Goal: Transaction & Acquisition: Purchase product/service

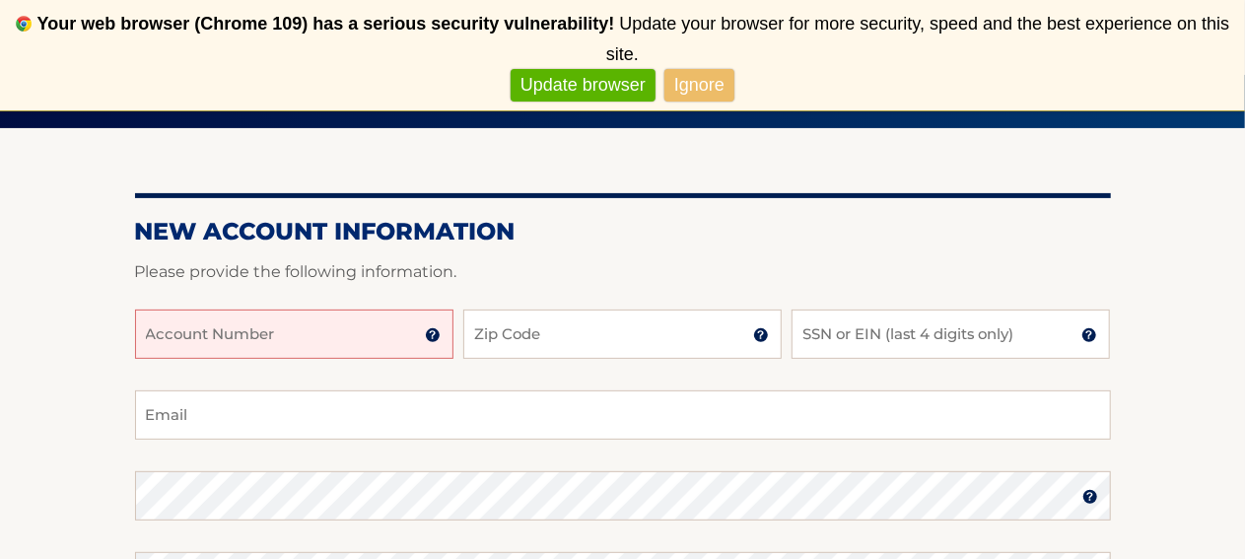
scroll to position [197, 0]
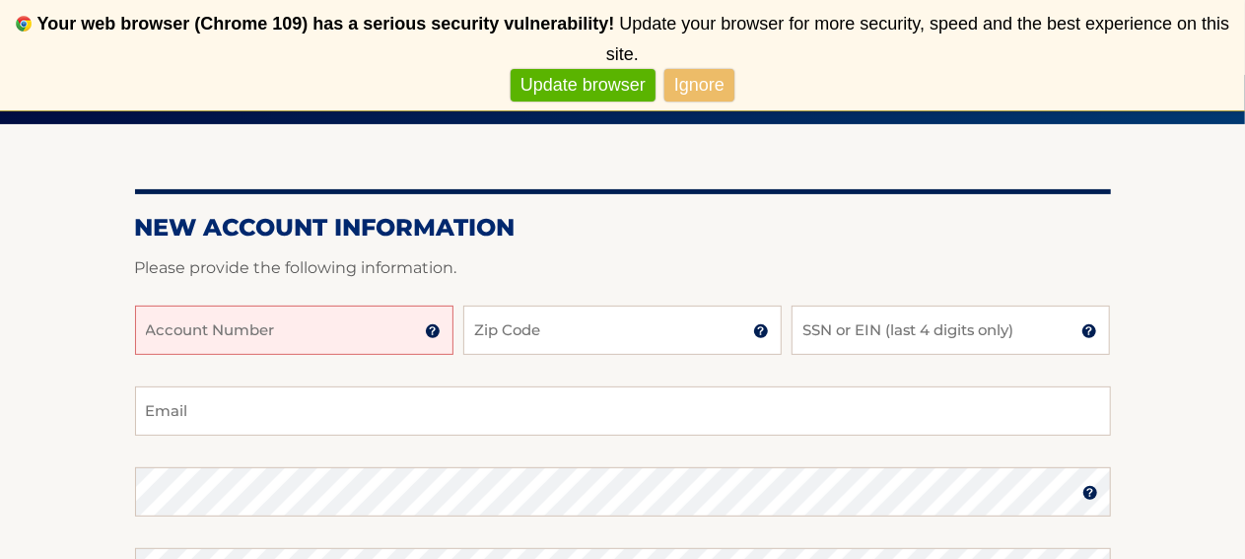
click at [345, 326] on input "Account Number" at bounding box center [294, 330] width 318 height 49
click at [433, 330] on img at bounding box center [433, 331] width 16 height 16
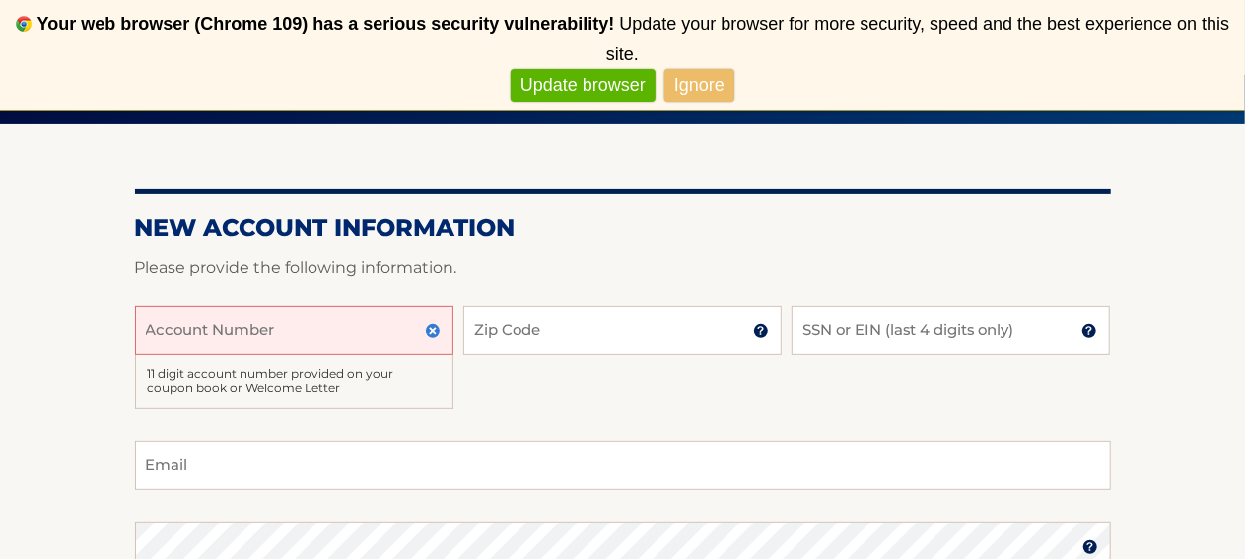
click at [433, 330] on img at bounding box center [433, 331] width 16 height 16
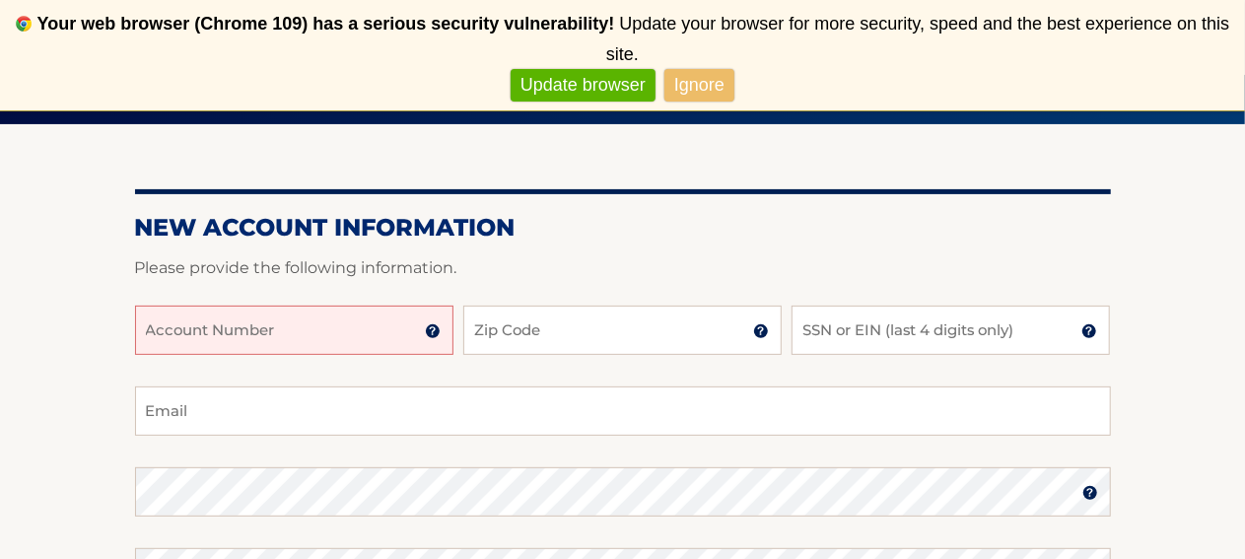
drag, startPoint x: 363, startPoint y: 313, endPoint x: 344, endPoint y: 287, distance: 31.7
click at [362, 313] on input "Account Number" at bounding box center [294, 330] width 318 height 49
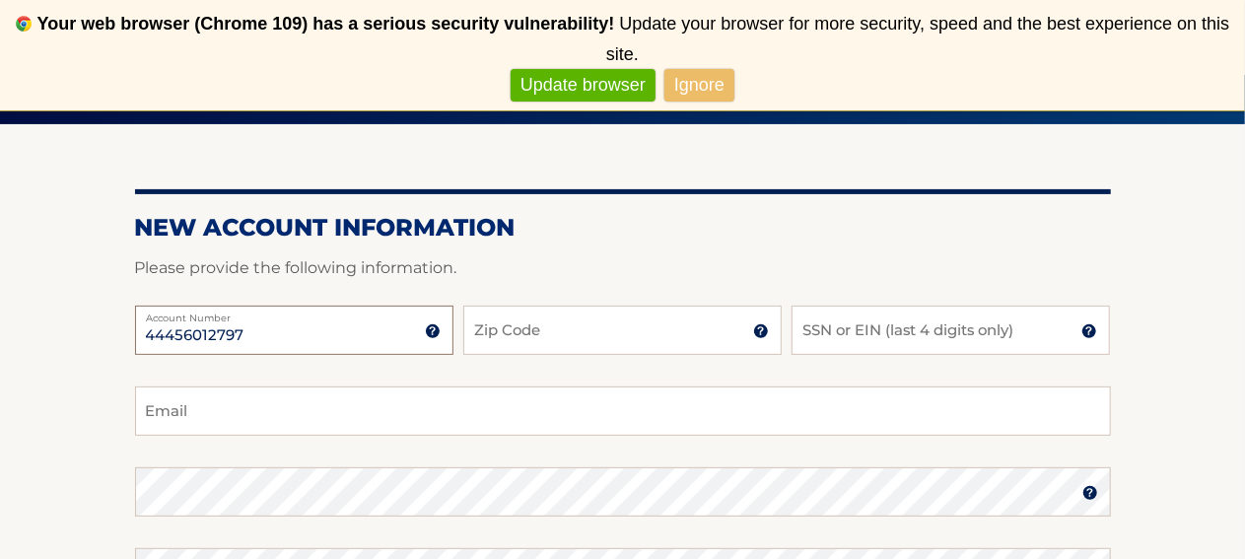
type input "44456012797"
click at [646, 338] on input "Zip Code" at bounding box center [622, 330] width 318 height 49
type input "11756"
click at [877, 324] on input "SSN or EIN (last 4 digits only)" at bounding box center [951, 330] width 318 height 49
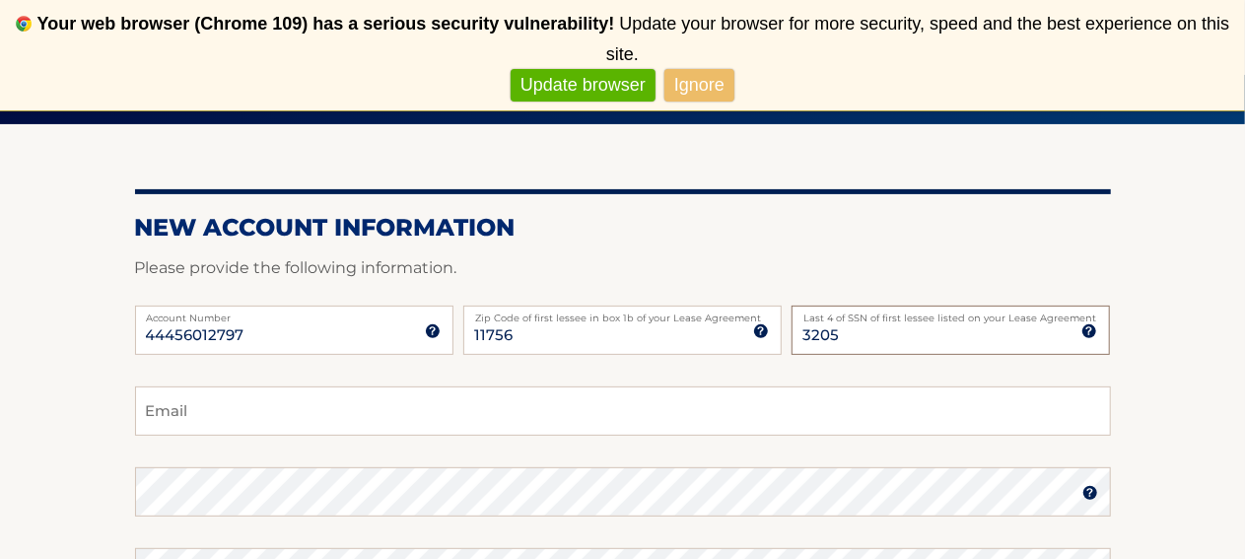
type input "3205"
click at [427, 415] on input "Email" at bounding box center [623, 410] width 976 height 49
type input "E"
type input "Erwinau607@gmail.com"
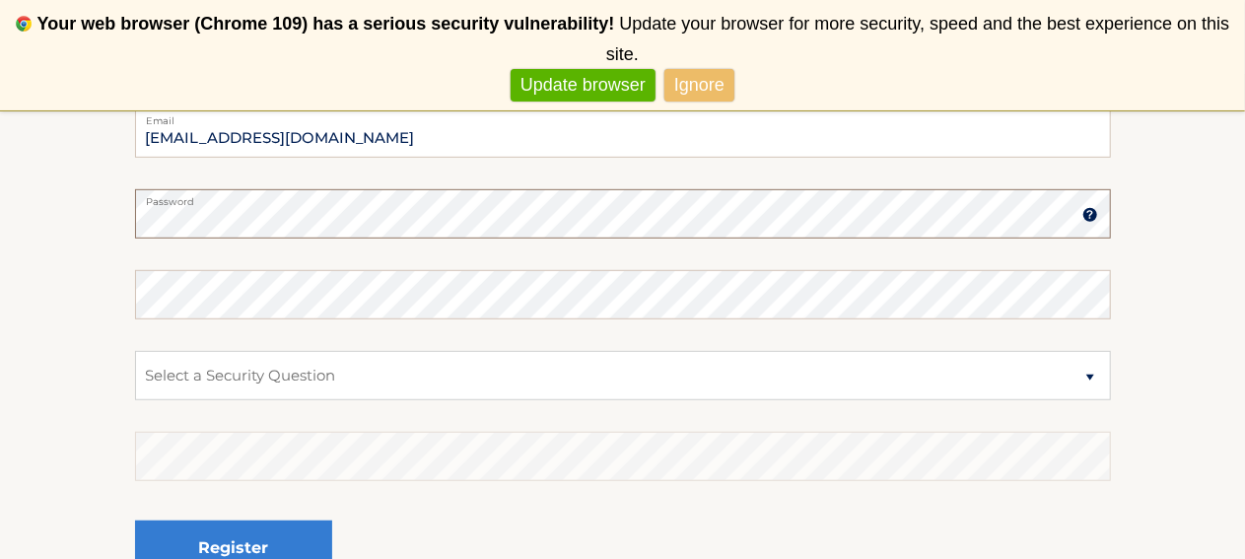
scroll to position [493, 0]
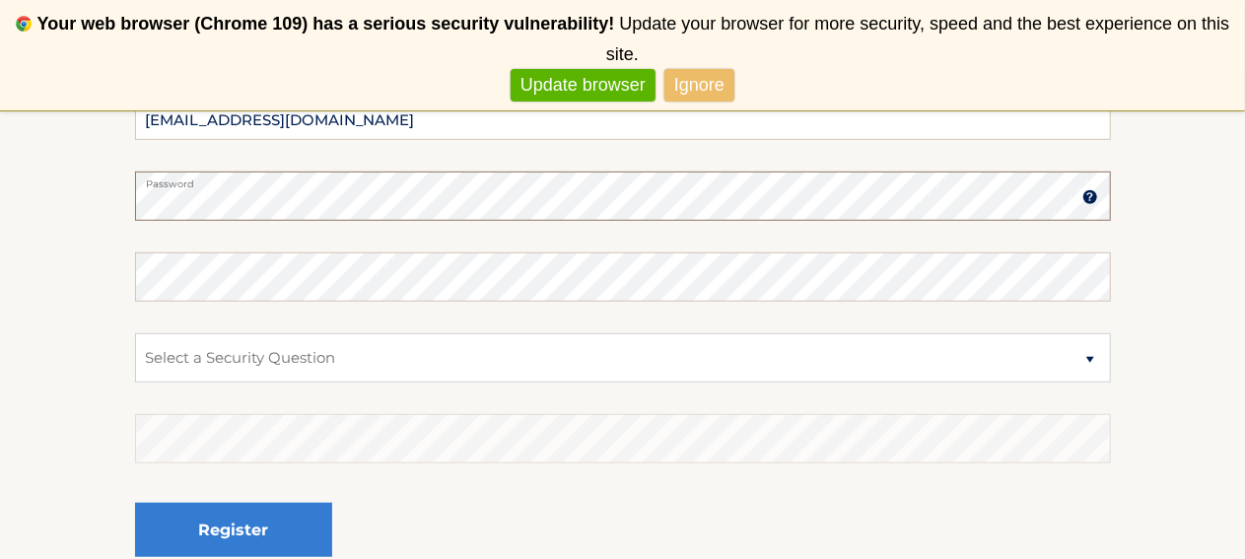
click at [1086, 360] on select "Select a Security Question What was the name of your elementary school? What is…" at bounding box center [623, 357] width 976 height 49
select select "1"
click at [135, 333] on select "Select a Security Question What was the name of your elementary school? What is…" at bounding box center [623, 357] width 976 height 49
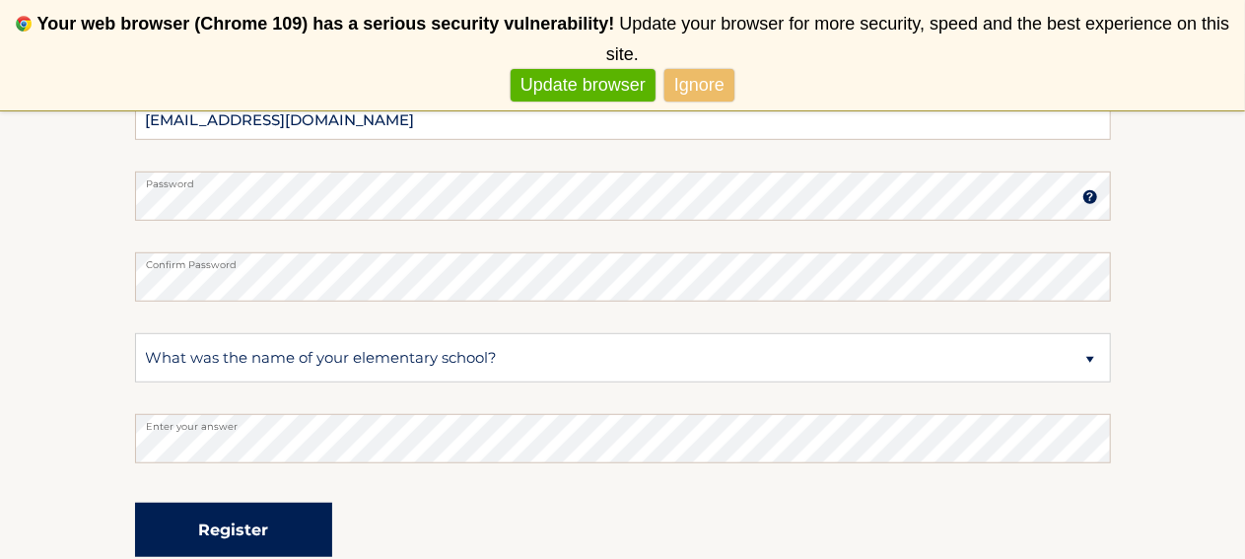
click at [260, 523] on button "Register" at bounding box center [233, 530] width 197 height 54
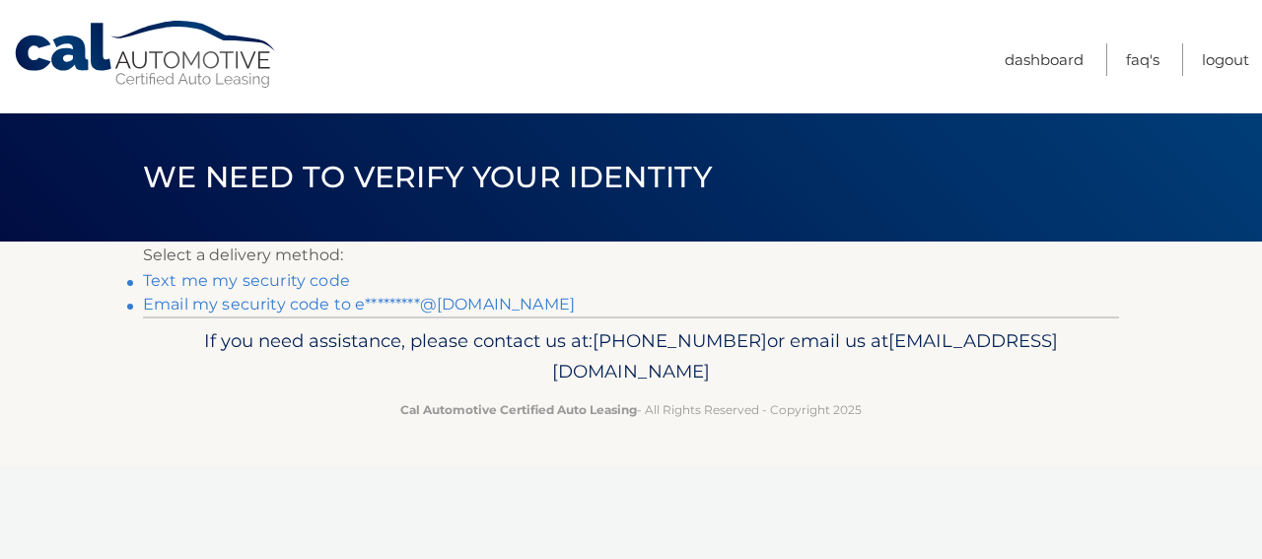
click at [295, 282] on link "Text me my security code" at bounding box center [246, 280] width 207 height 19
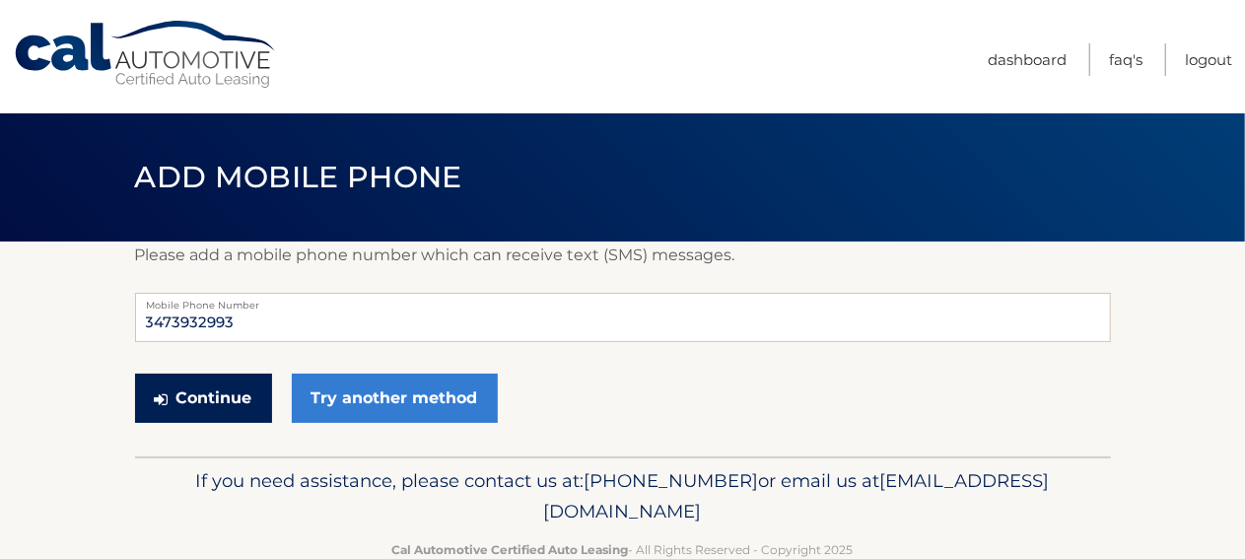
click at [229, 397] on button "Continue" at bounding box center [203, 398] width 137 height 49
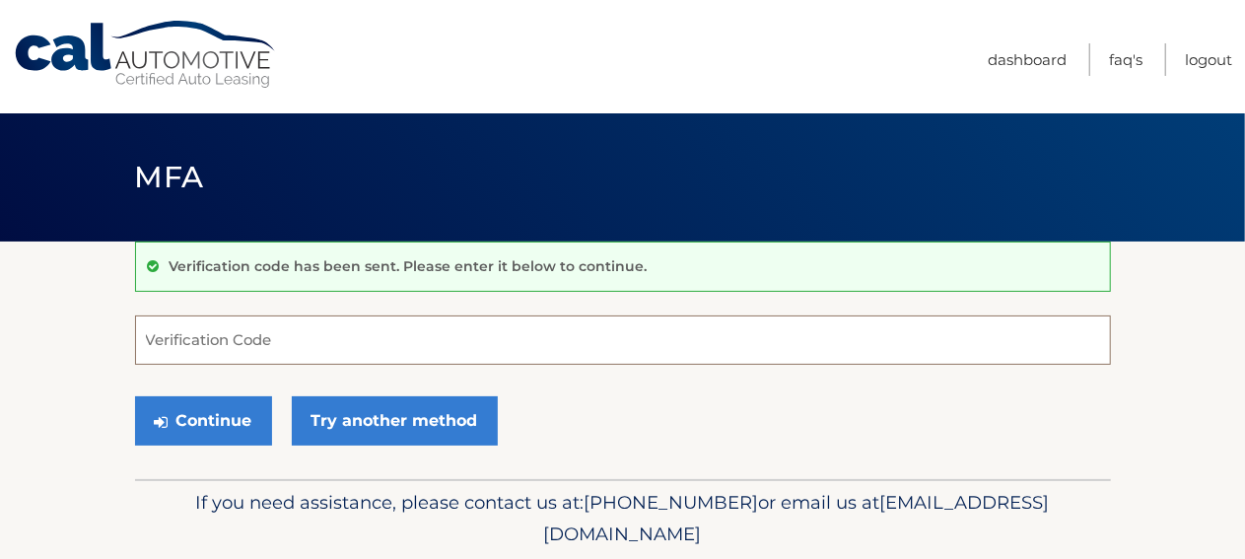
drag, startPoint x: 251, startPoint y: 326, endPoint x: 248, endPoint y: 310, distance: 17.0
click at [251, 326] on input "Verification Code" at bounding box center [623, 339] width 976 height 49
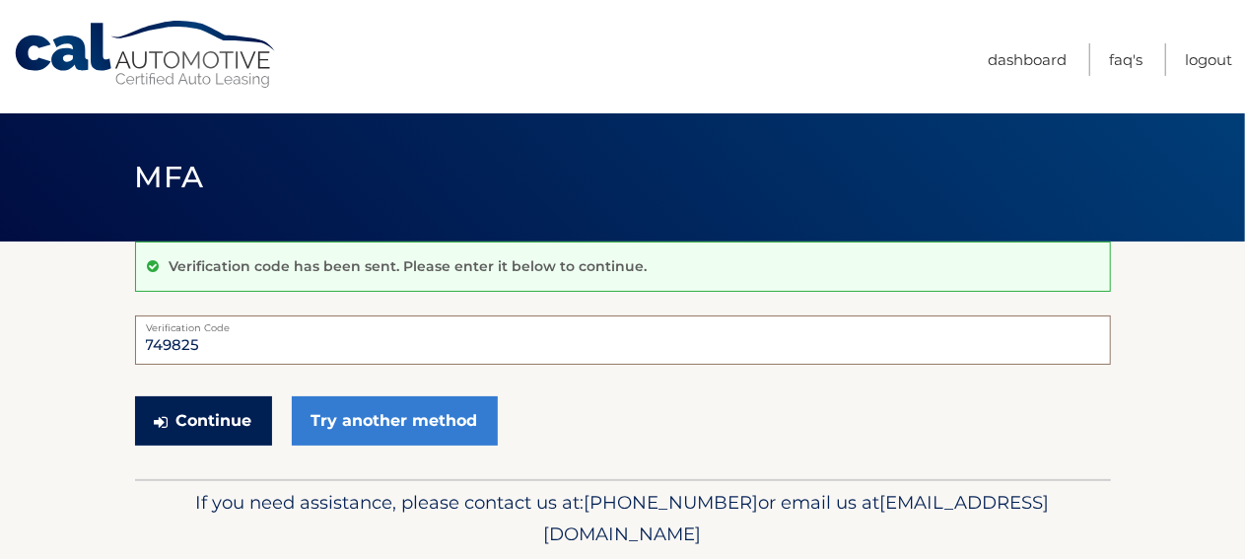
type input "749825"
click at [223, 414] on button "Continue" at bounding box center [203, 420] width 137 height 49
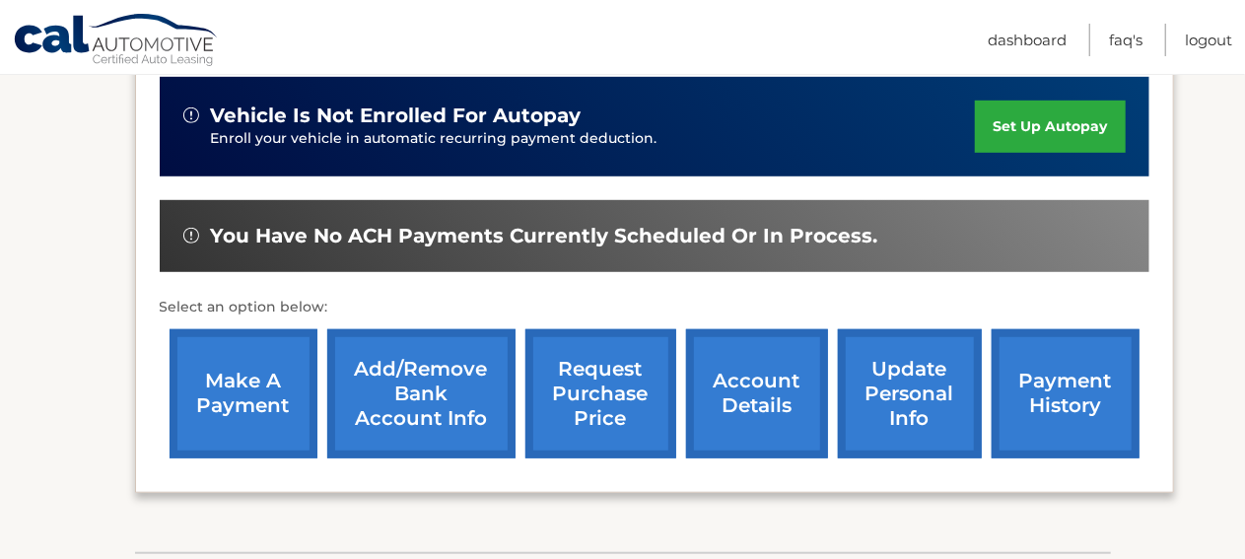
scroll to position [591, 0]
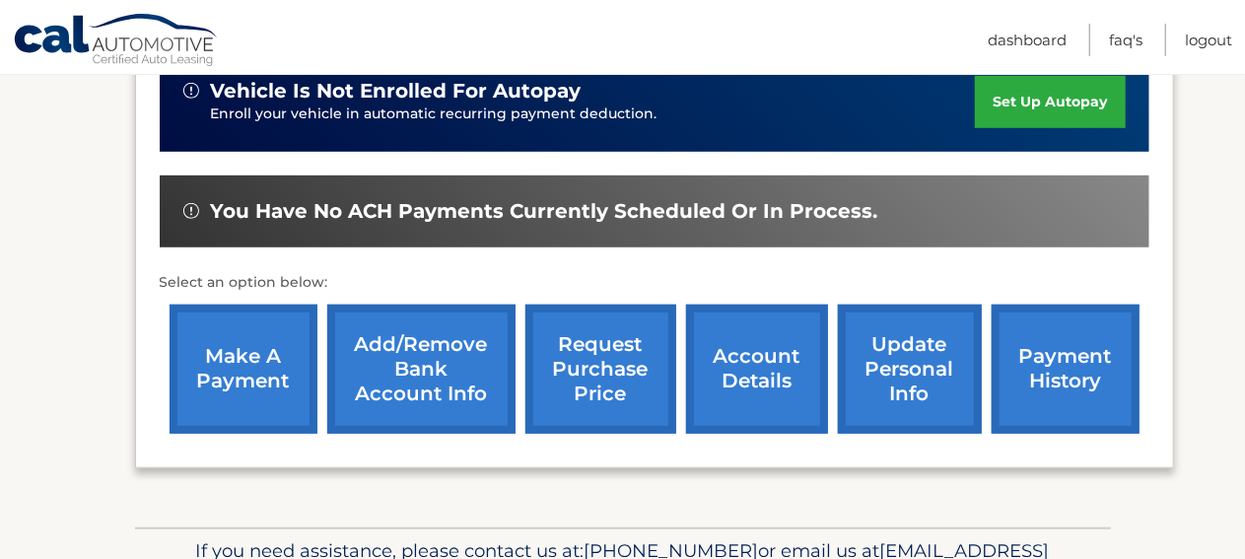
click at [200, 367] on link "make a payment" at bounding box center [244, 369] width 148 height 129
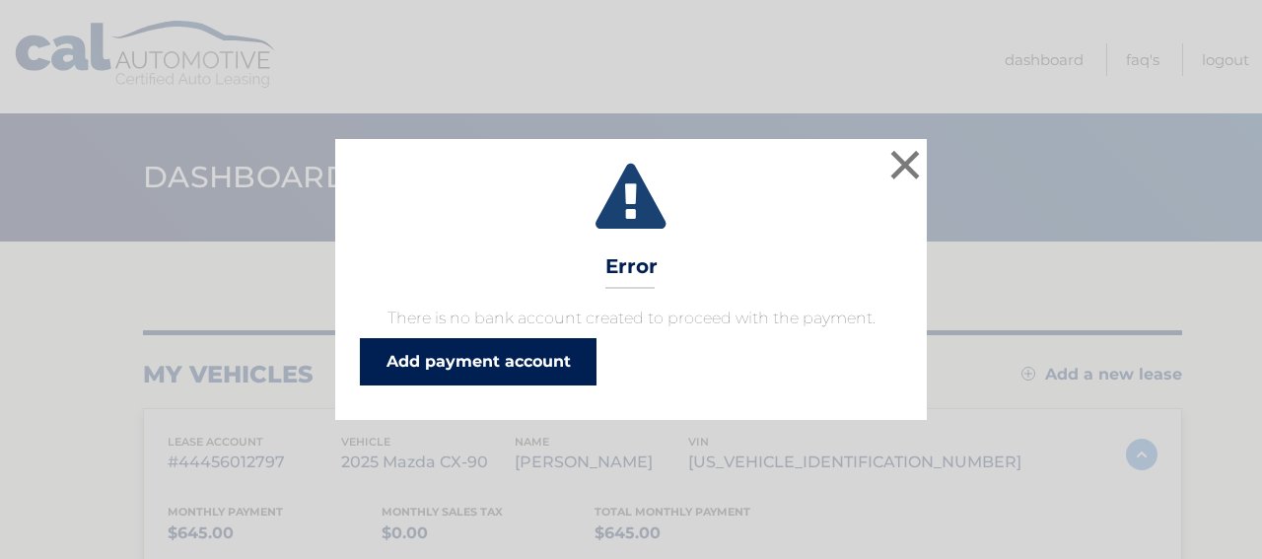
click at [452, 373] on link "Add payment account" at bounding box center [478, 361] width 237 height 47
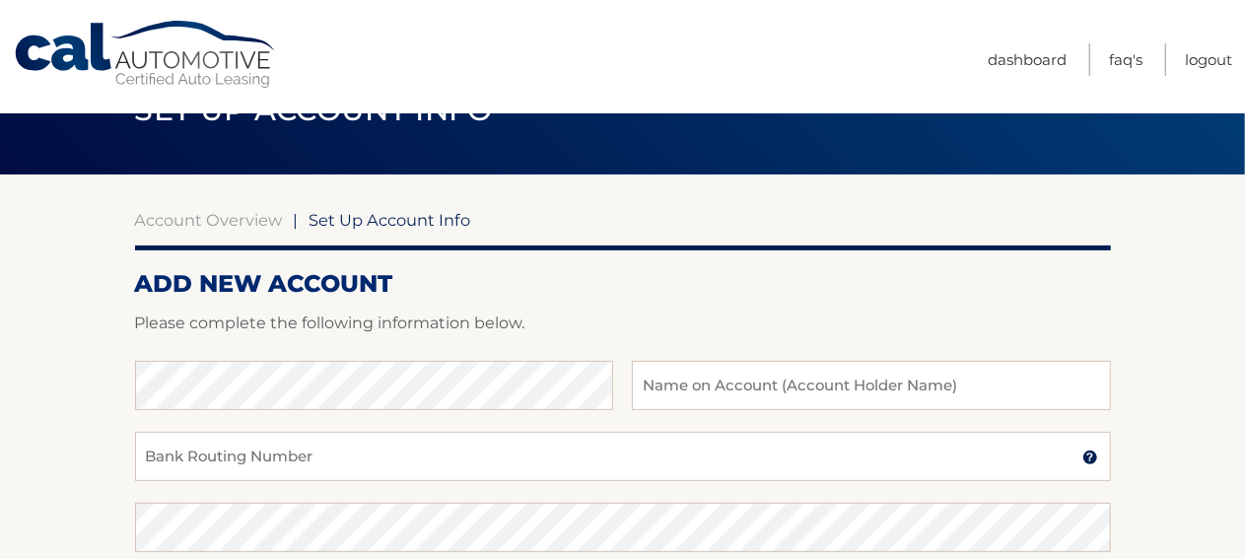
scroll to position [99, 0]
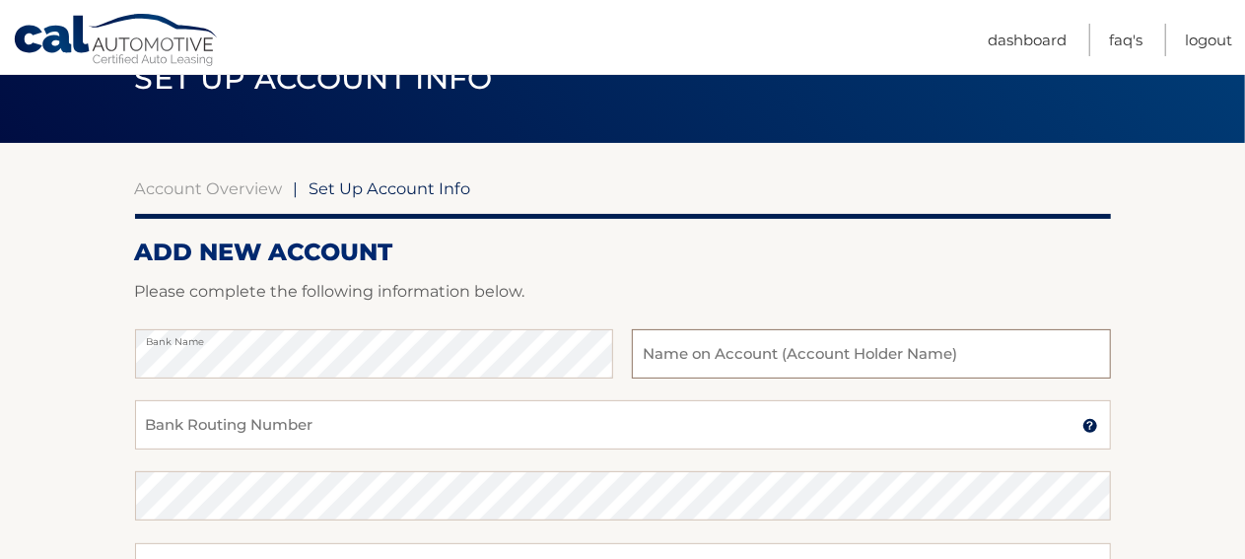
click at [682, 346] on input "text" at bounding box center [871, 353] width 478 height 49
type input "[PERSON_NAME]"
click at [327, 422] on input "Bank Routing Number" at bounding box center [623, 424] width 976 height 49
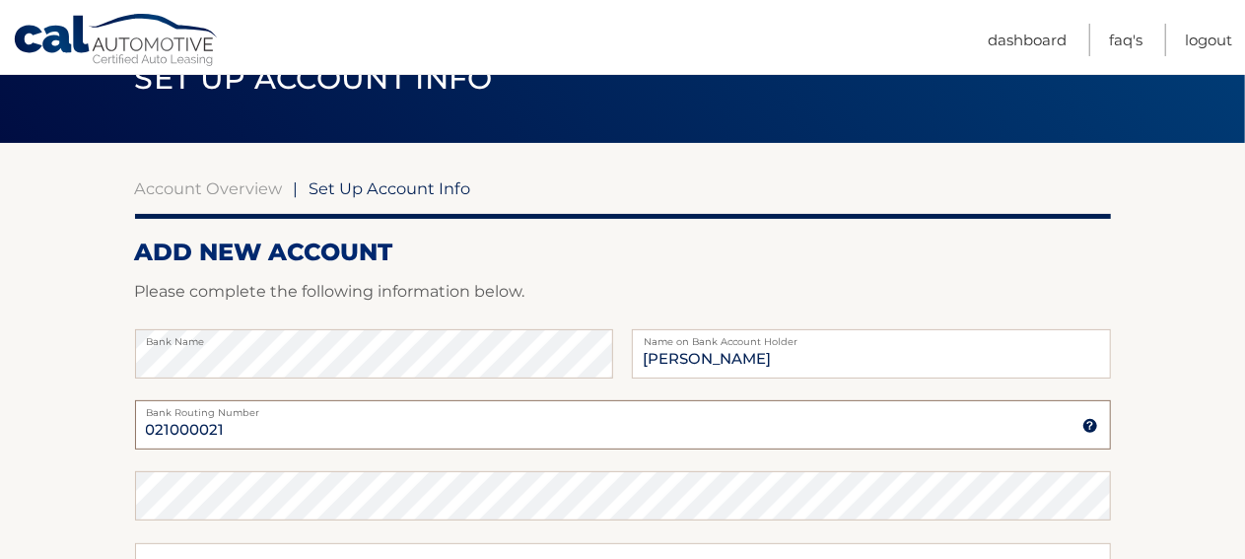
type input "021000021"
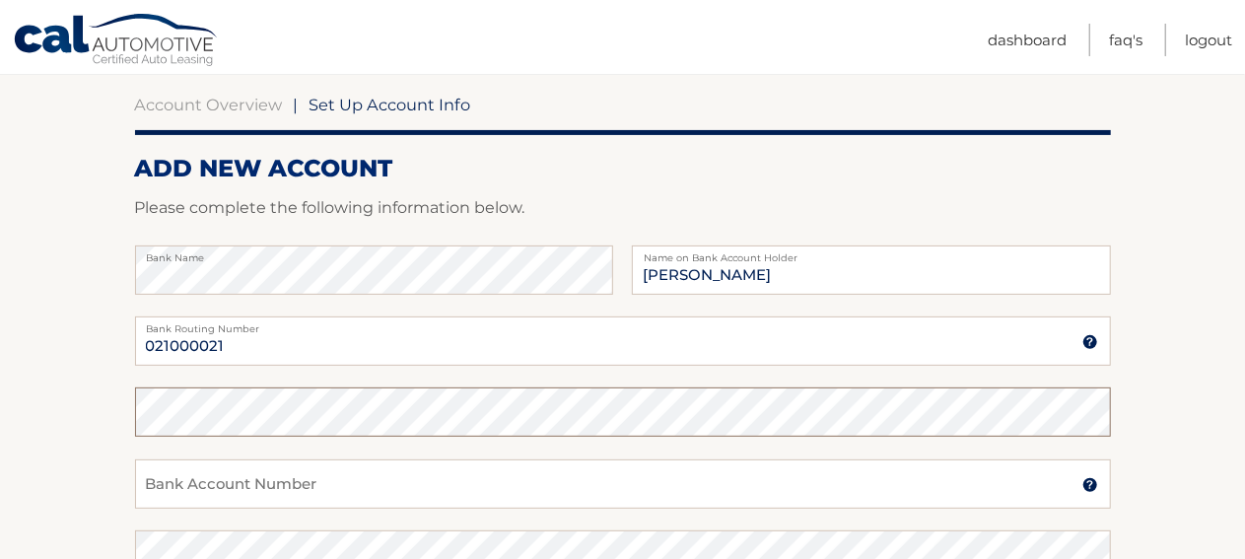
scroll to position [394, 0]
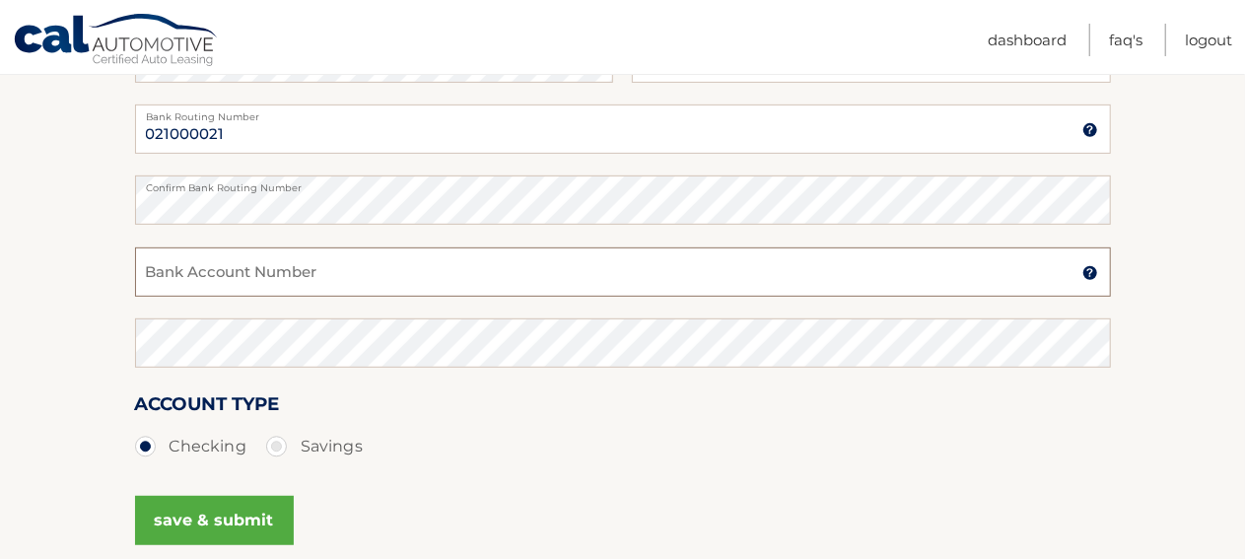
click at [299, 278] on input "Bank Account Number" at bounding box center [623, 271] width 976 height 49
type input "4"
type input "453448552"
drag, startPoint x: 670, startPoint y: 487, endPoint x: 656, endPoint y: 467, distance: 24.6
click at [670, 486] on div "Account Type Checking Savings" at bounding box center [623, 438] width 976 height 99
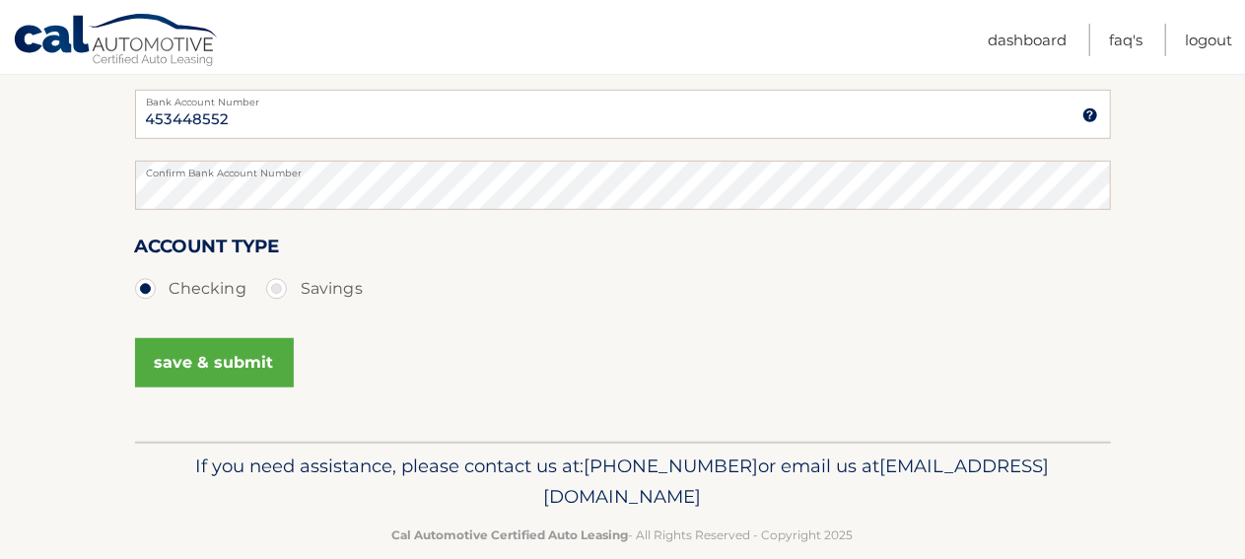
scroll to position [584, 0]
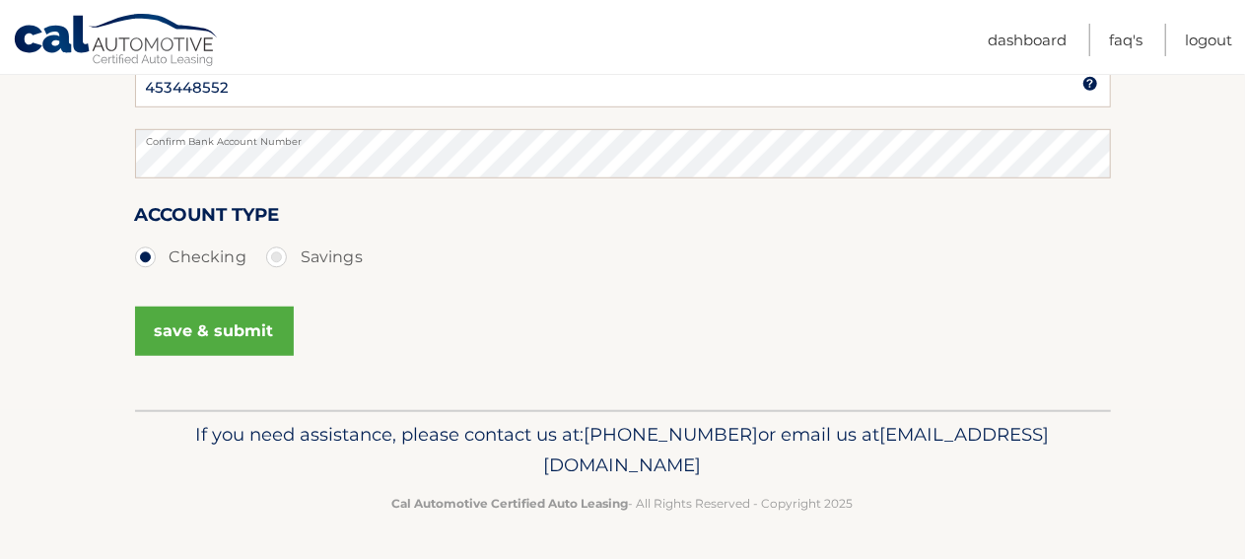
click at [245, 329] on button "save & submit" at bounding box center [214, 331] width 159 height 49
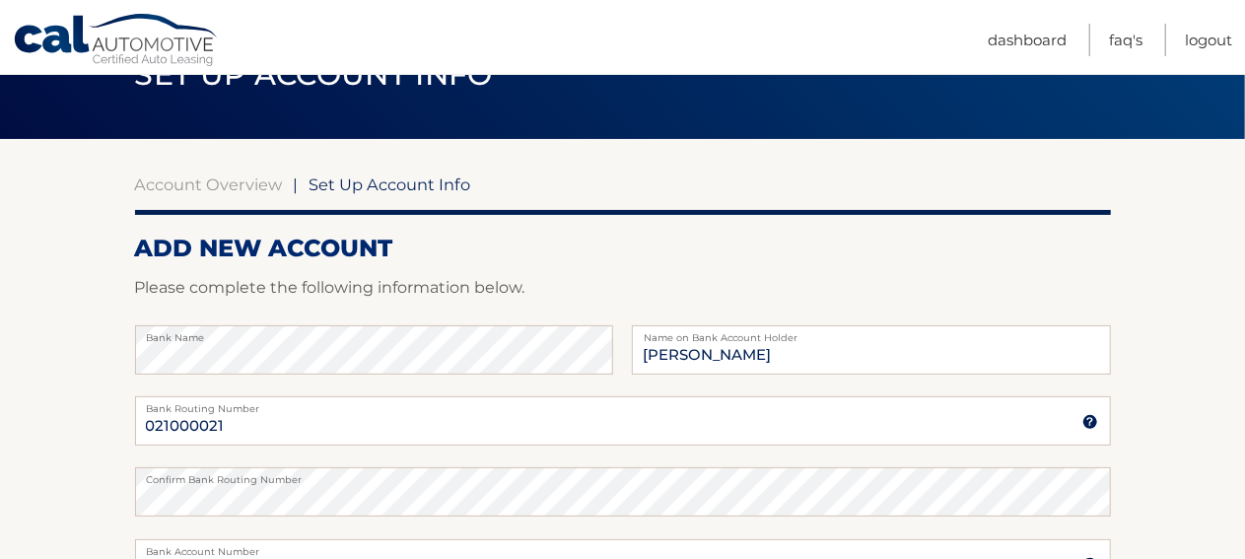
scroll to position [91, 0]
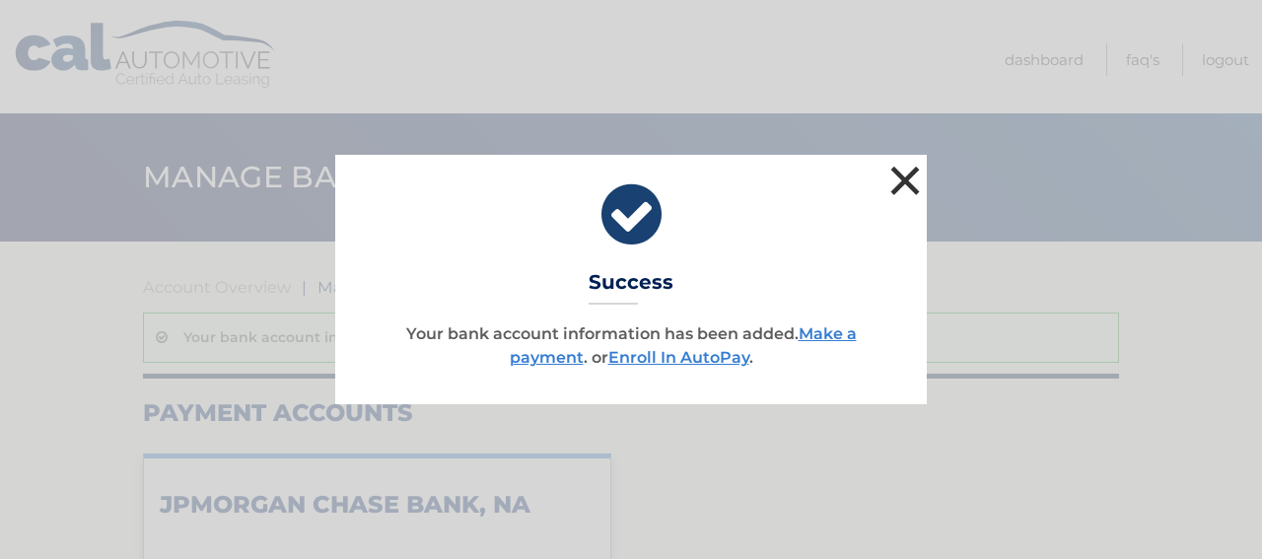
click at [912, 181] on button "×" at bounding box center [904, 180] width 39 height 39
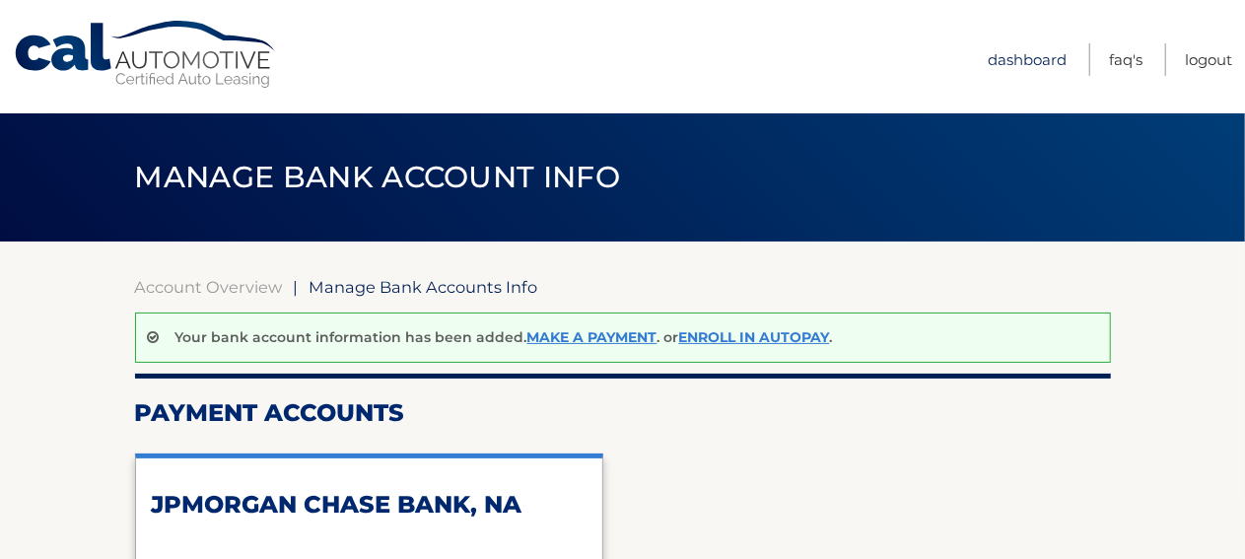
click at [1011, 62] on link "Dashboard" at bounding box center [1027, 59] width 79 height 33
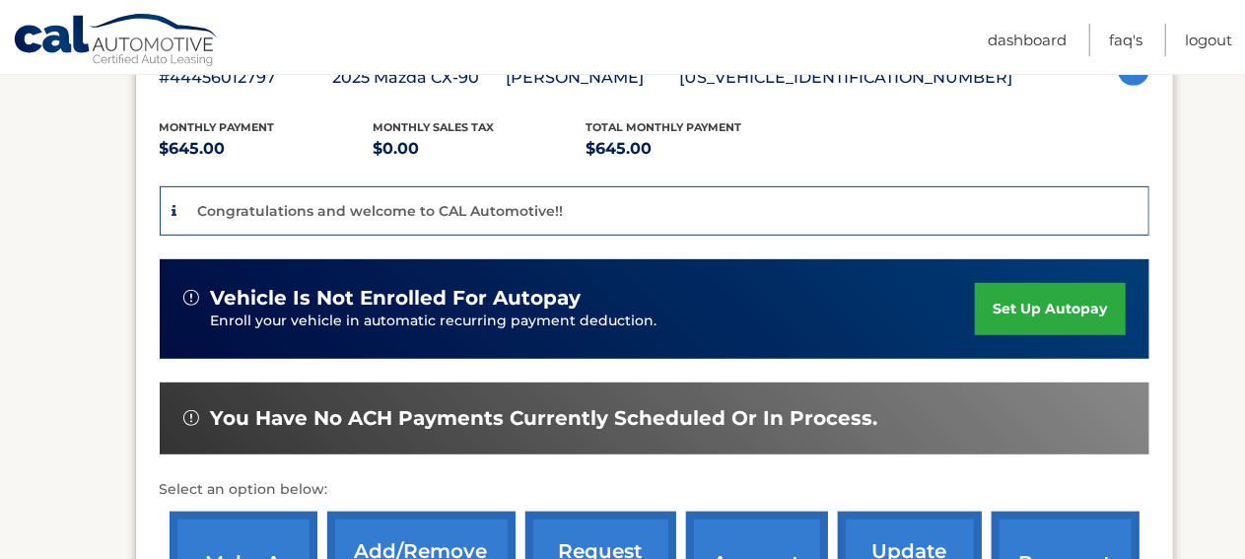
scroll to position [493, 0]
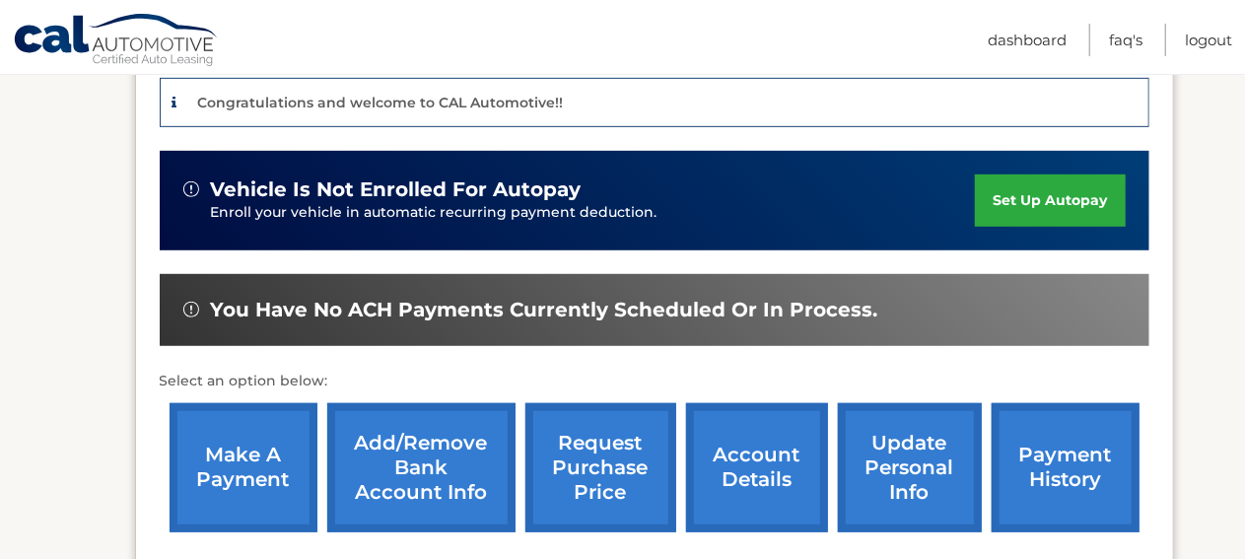
click at [257, 435] on link "make a payment" at bounding box center [244, 467] width 148 height 129
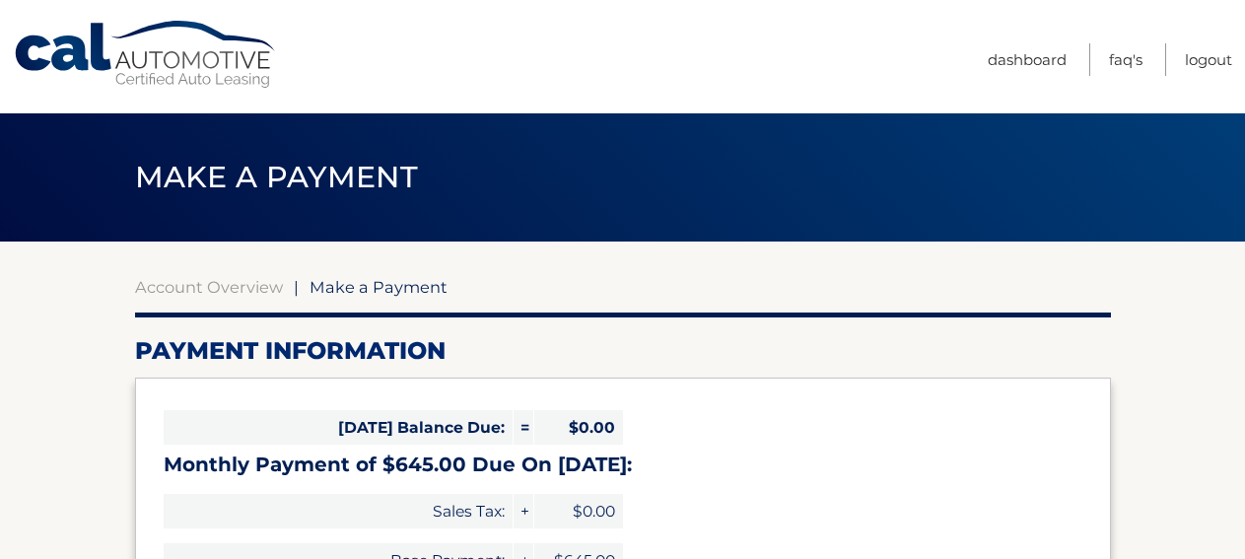
select select "Mzk5NDBhOTgtNDg4Mi00MzlkLThiNGQtMjk5OGUyYmYyYjU4"
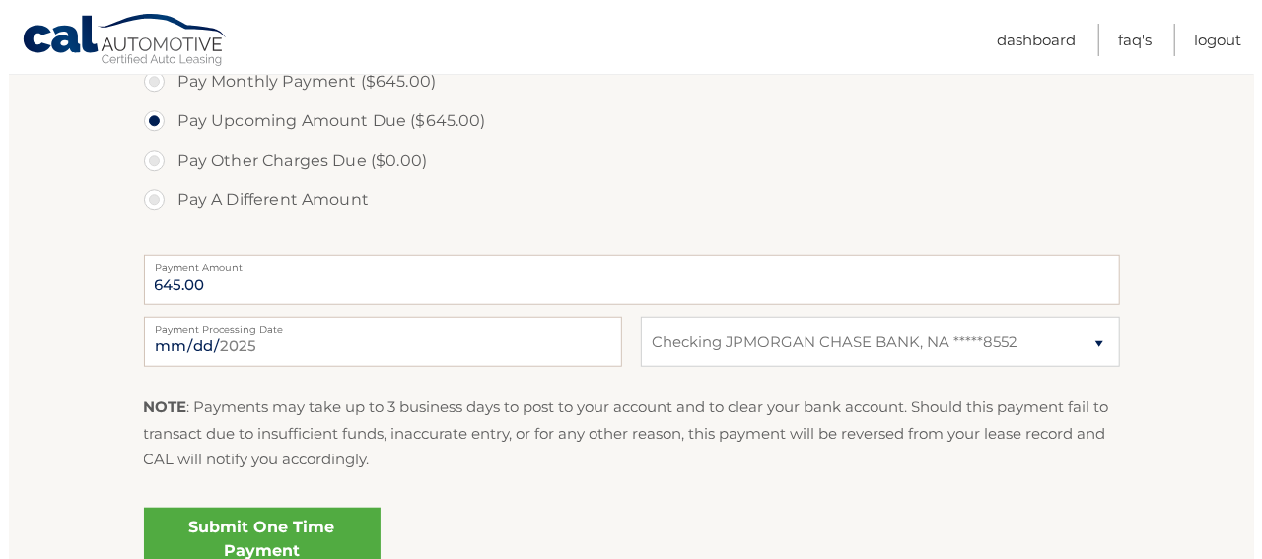
scroll to position [690, 0]
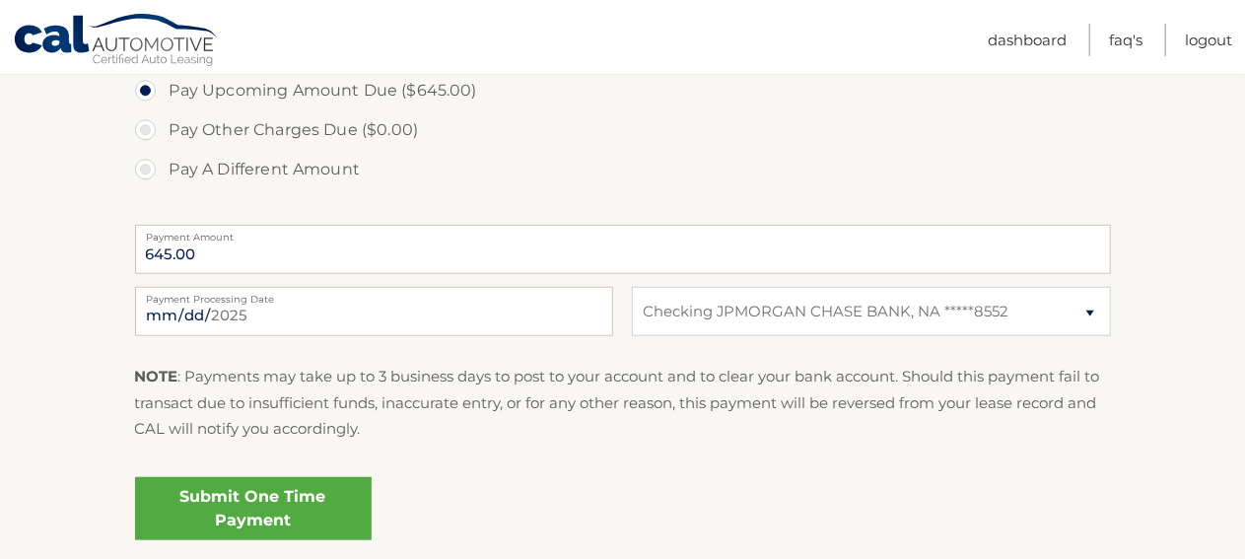
click at [256, 504] on link "Submit One Time Payment" at bounding box center [253, 508] width 237 height 63
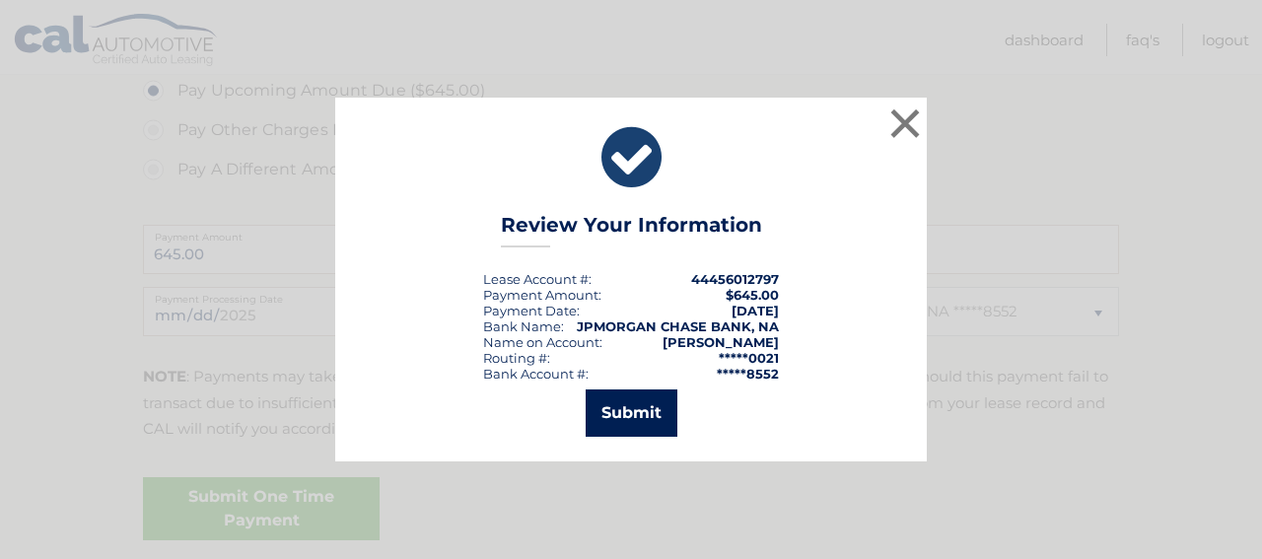
click at [618, 413] on button "Submit" at bounding box center [632, 412] width 92 height 47
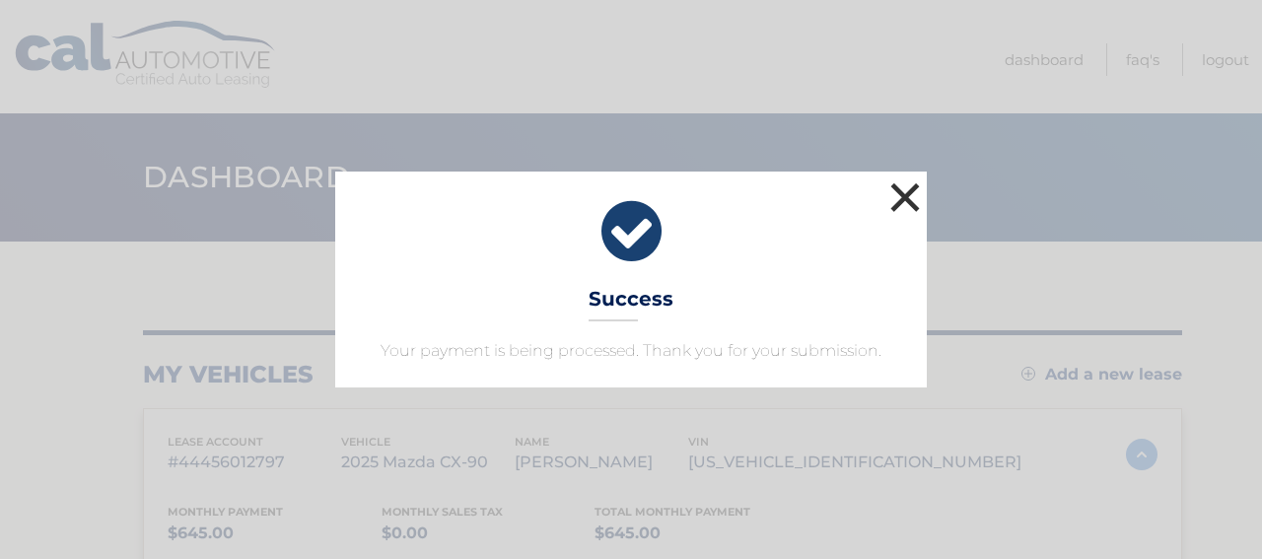
click at [898, 198] on button "×" at bounding box center [904, 196] width 39 height 39
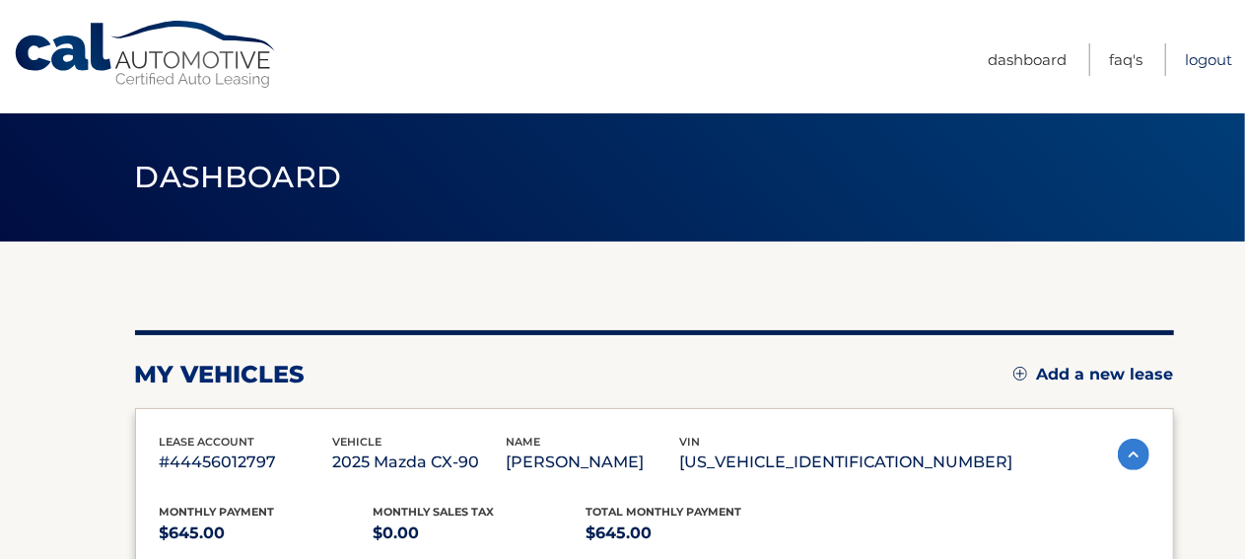
click at [1194, 61] on link "Logout" at bounding box center [1208, 59] width 47 height 33
